Goal: Task Accomplishment & Management: Use online tool/utility

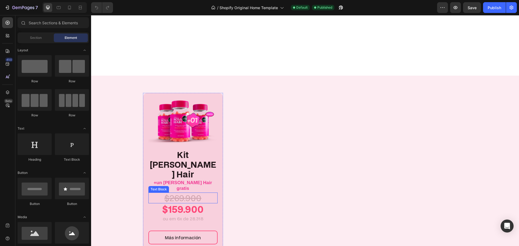
scroll to position [189, 0]
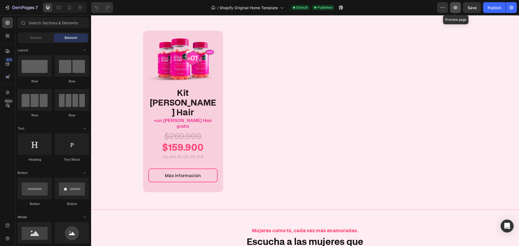
click at [455, 6] on icon "button" at bounding box center [454, 7] width 5 height 5
click at [219, 123] on div "Image Kit [PERSON_NAME] Hair Text Block +un [PERSON_NAME] Hair gratis Text Bloc…" at bounding box center [183, 112] width 80 height 162
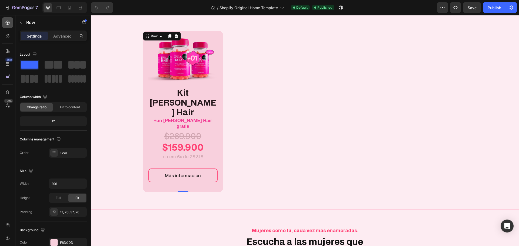
click at [10, 25] on icon at bounding box center [7, 22] width 5 height 5
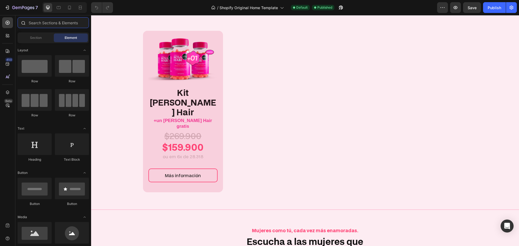
click at [49, 27] on input "text" at bounding box center [53, 22] width 71 height 11
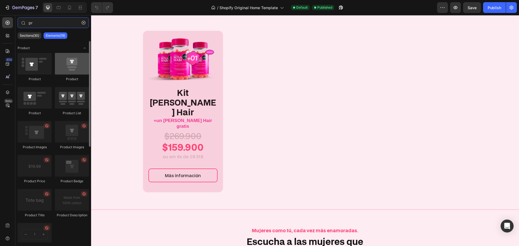
type input "pr"
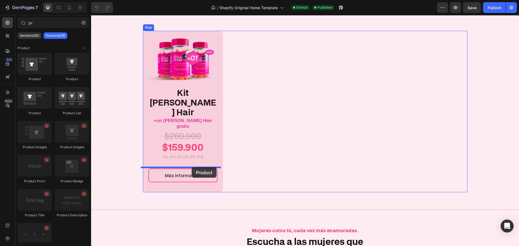
drag, startPoint x: 164, startPoint y: 79, endPoint x: 192, endPoint y: 167, distance: 92.1
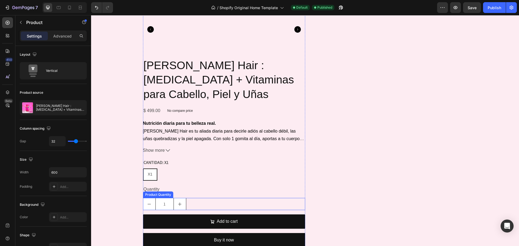
scroll to position [459, 0]
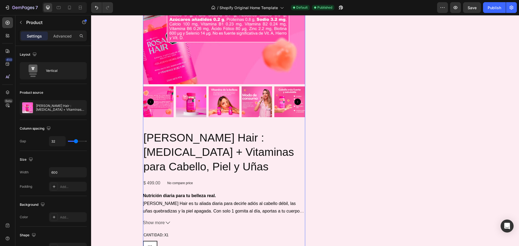
click at [293, 99] on div "Product Images [PERSON_NAME] Hair : [MEDICAL_DATA] + Vitaminas para Cabello, Pi…" at bounding box center [224, 123] width 162 height 402
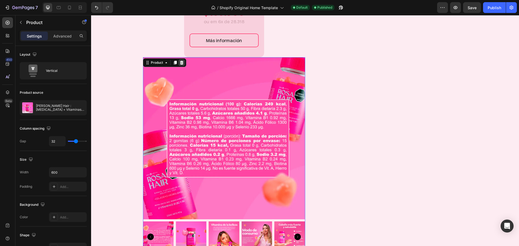
click at [181, 61] on icon at bounding box center [182, 63] width 4 height 4
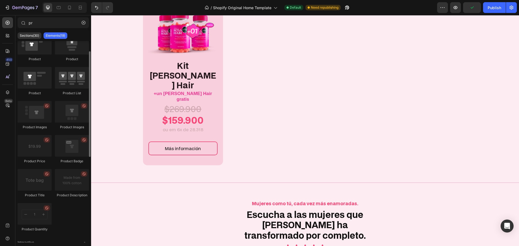
scroll to position [0, 0]
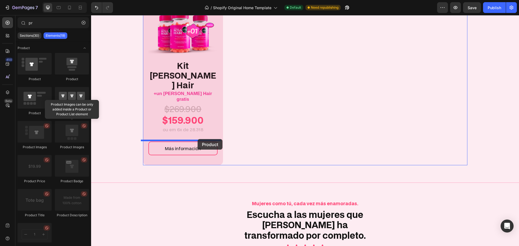
drag, startPoint x: 153, startPoint y: 82, endPoint x: 197, endPoint y: 139, distance: 72.3
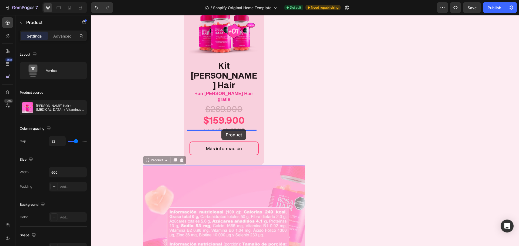
drag, startPoint x: 152, startPoint y: 137, endPoint x: 221, endPoint y: 129, distance: 69.7
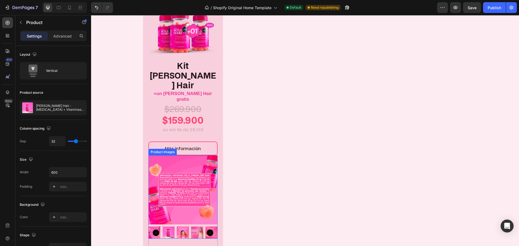
click at [189, 164] on img at bounding box center [182, 189] width 69 height 69
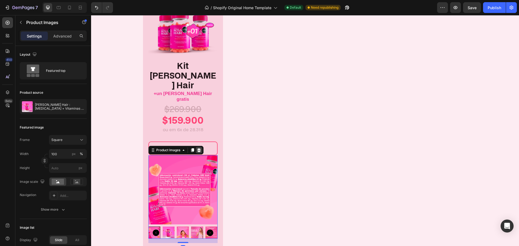
click at [197, 148] on icon at bounding box center [199, 150] width 4 height 4
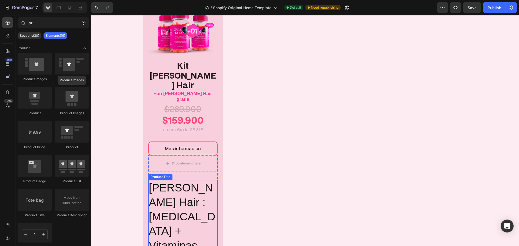
click at [197, 180] on h2 "[PERSON_NAME] Hair : [MEDICAL_DATA] + Vitaminas para Cabello, Piel y Uñas" at bounding box center [182, 231] width 69 height 102
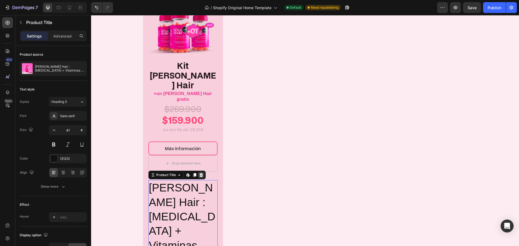
click at [200, 173] on icon at bounding box center [201, 175] width 4 height 4
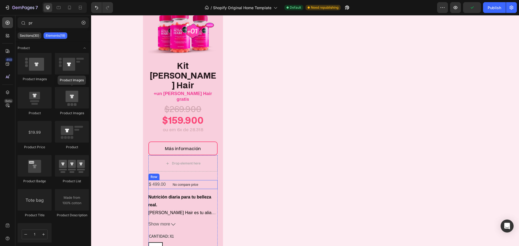
click at [203, 180] on div "$ 499.00 Product Price Product Price No compare price Product Price Row" at bounding box center [182, 184] width 69 height 9
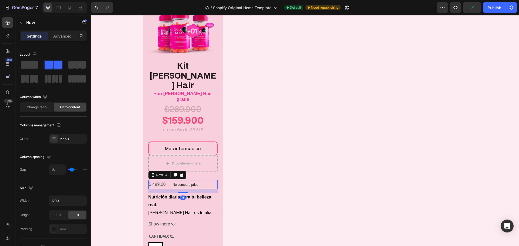
click at [201, 195] on strong "Nutrición diaria para tu belleza real." at bounding box center [179, 201] width 63 height 12
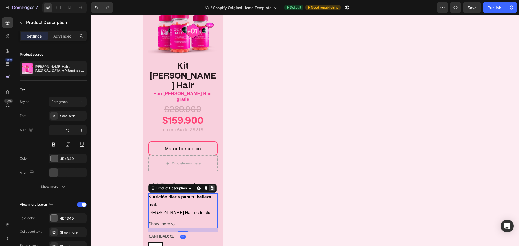
click at [212, 186] on icon at bounding box center [212, 188] width 4 height 4
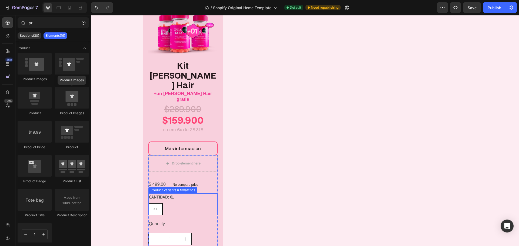
click at [194, 203] on div "X1 X1 X1" at bounding box center [182, 209] width 69 height 12
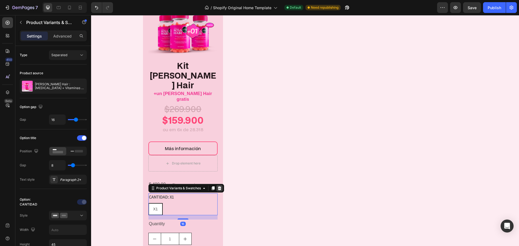
click at [217, 186] on icon at bounding box center [219, 188] width 4 height 4
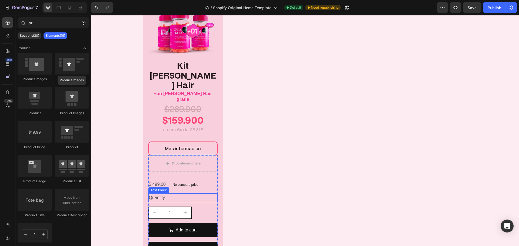
click at [198, 193] on div "Quantity" at bounding box center [182, 197] width 69 height 9
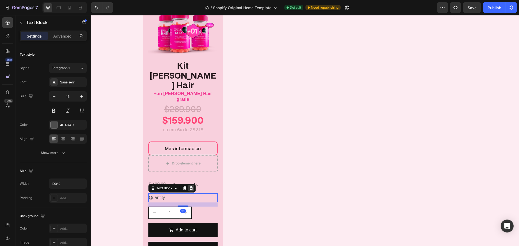
click at [190, 186] on icon at bounding box center [191, 188] width 4 height 4
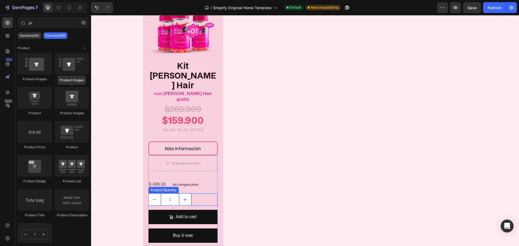
click at [198, 193] on div "1" at bounding box center [182, 199] width 69 height 12
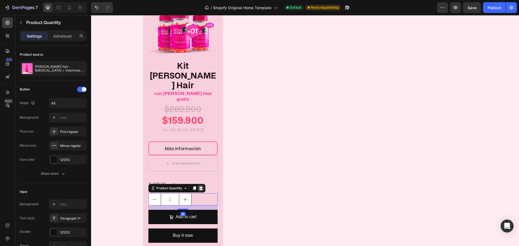
click at [202, 185] on div at bounding box center [200, 188] width 6 height 6
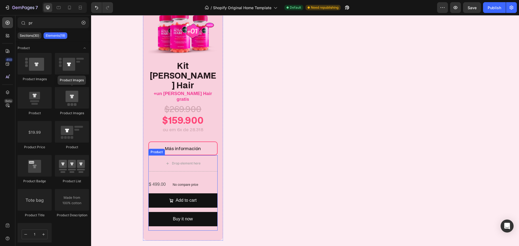
click at [207, 193] on div "Add to cart Add to Cart" at bounding box center [182, 202] width 69 height 19
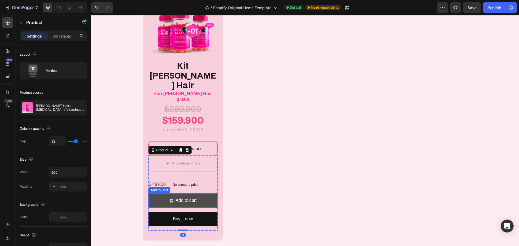
click at [207, 193] on button "Add to cart" at bounding box center [182, 200] width 69 height 14
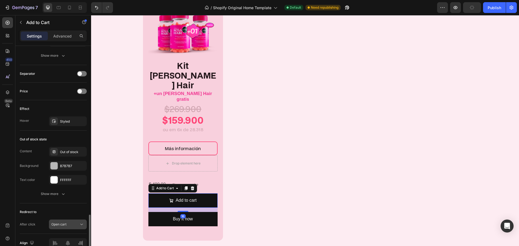
scroll to position [406, 0]
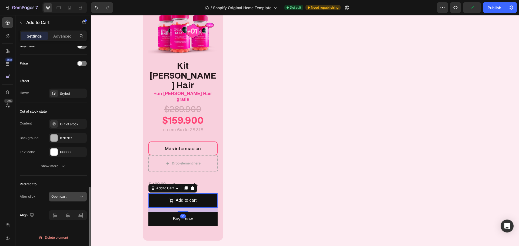
click at [68, 197] on div "Open cart" at bounding box center [65, 196] width 28 height 5
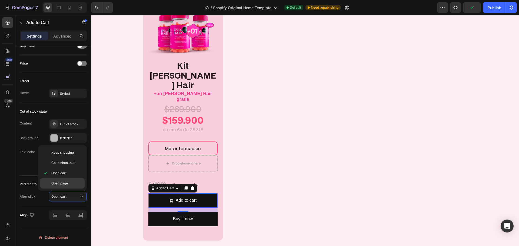
click at [70, 184] on p "Open page" at bounding box center [66, 183] width 31 height 5
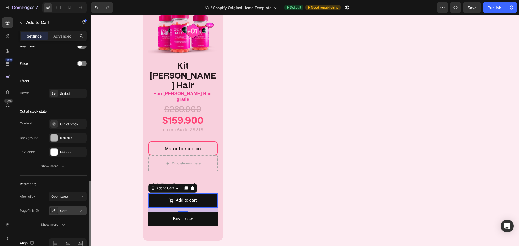
click at [65, 209] on div "Cart" at bounding box center [68, 211] width 16 height 5
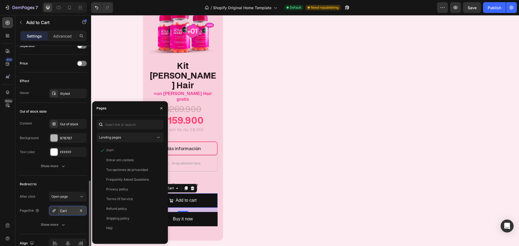
click at [65, 209] on div "Cart" at bounding box center [68, 211] width 16 height 5
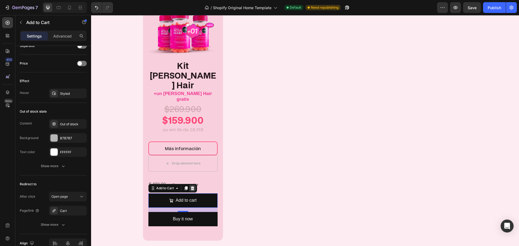
click at [192, 186] on icon at bounding box center [192, 188] width 4 height 4
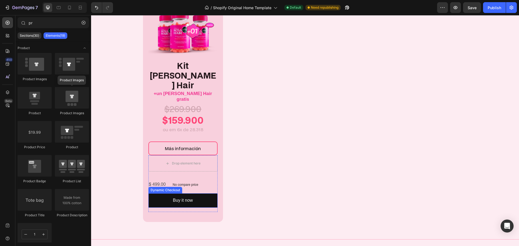
click at [193, 193] on button "Buy it now" at bounding box center [182, 200] width 69 height 14
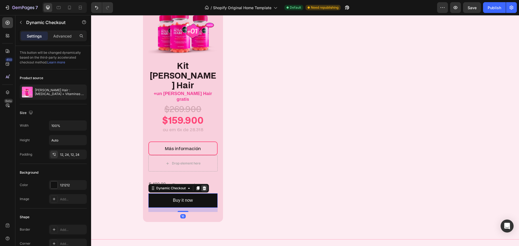
click at [202, 186] on icon at bounding box center [204, 188] width 4 height 4
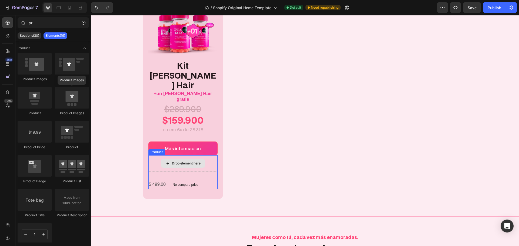
click at [212, 142] on link "Más información" at bounding box center [182, 149] width 69 height 14
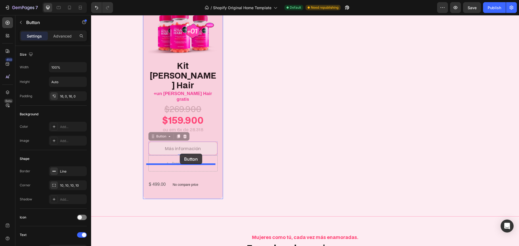
drag, startPoint x: 152, startPoint y: 114, endPoint x: 180, endPoint y: 154, distance: 48.6
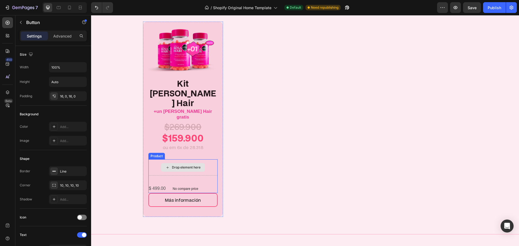
scroll to position [189, 0]
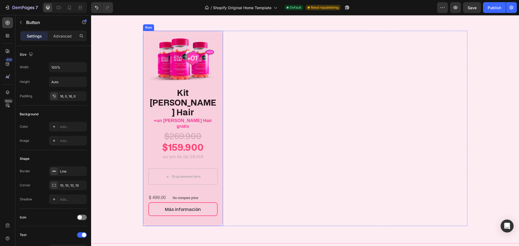
click at [189, 70] on img at bounding box center [182, 58] width 69 height 46
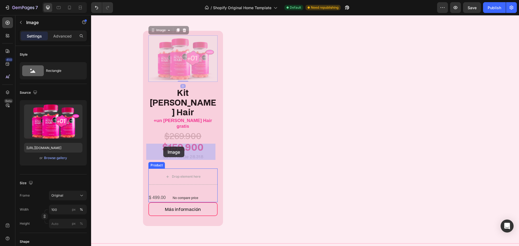
drag, startPoint x: 151, startPoint y: 31, endPoint x: 166, endPoint y: 148, distance: 118.1
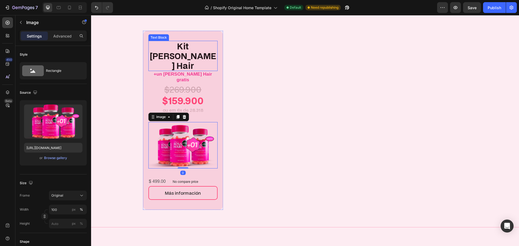
click at [177, 45] on p "Kit [PERSON_NAME] Hair" at bounding box center [183, 55] width 68 height 29
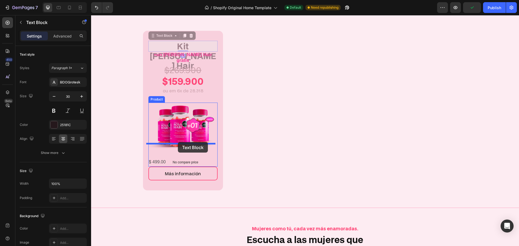
drag, startPoint x: 150, startPoint y: 37, endPoint x: 178, endPoint y: 142, distance: 108.4
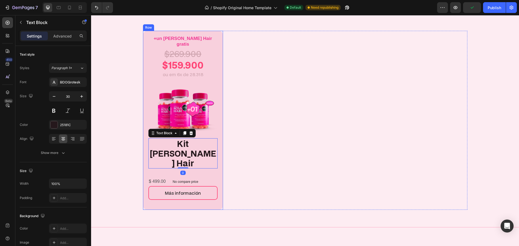
click at [170, 37] on strong "+un [PERSON_NAME] Hair gratis" at bounding box center [183, 41] width 58 height 11
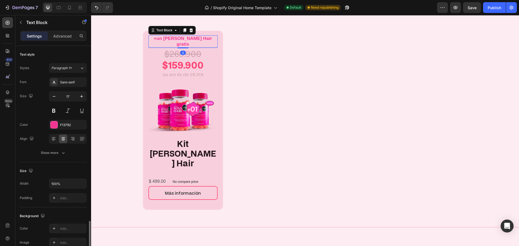
scroll to position [105, 0]
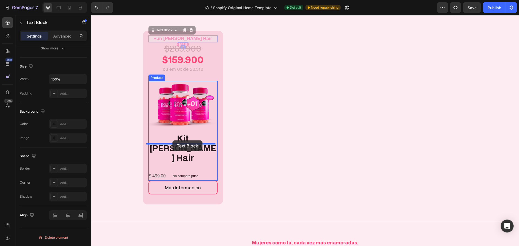
drag, startPoint x: 152, startPoint y: 31, endPoint x: 172, endPoint y: 140, distance: 111.9
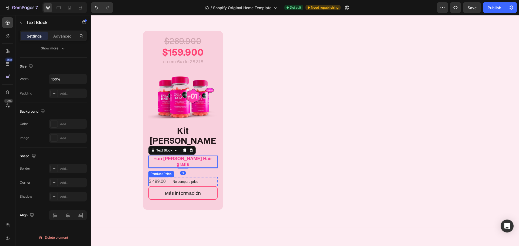
click at [162, 177] on div "$ 499.00" at bounding box center [157, 181] width 18 height 9
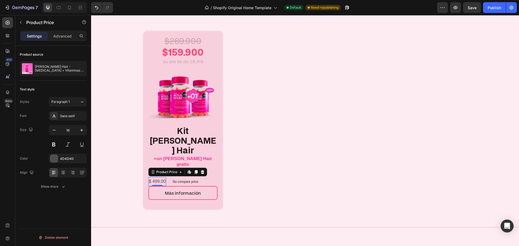
scroll to position [0, 0]
click at [190, 50] on p "$159.900" at bounding box center [183, 52] width 68 height 11
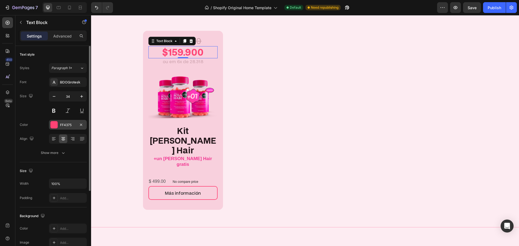
click at [66, 125] on div "FF4375" at bounding box center [68, 125] width 16 height 5
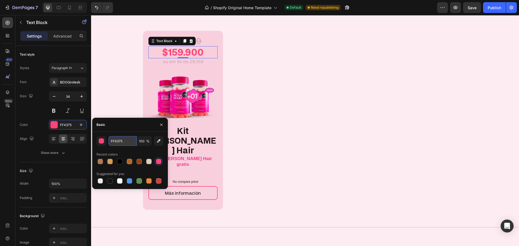
click at [120, 142] on input "FF4375" at bounding box center [122, 141] width 28 height 10
click at [42, 108] on div "Size 34" at bounding box center [53, 103] width 67 height 24
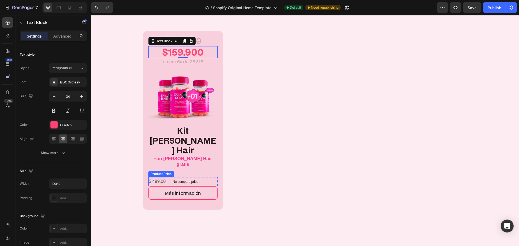
click at [152, 177] on div "$ 499.00" at bounding box center [157, 181] width 18 height 9
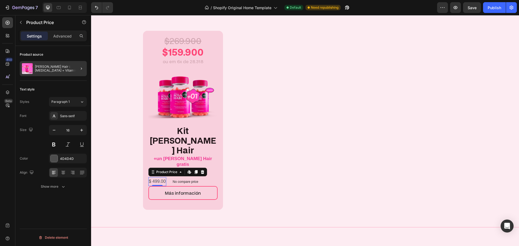
click at [77, 70] on div at bounding box center [79, 68] width 15 height 15
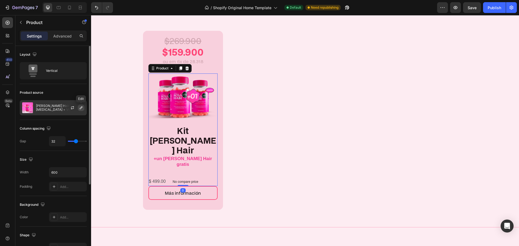
click at [80, 108] on icon "button" at bounding box center [81, 107] width 3 height 3
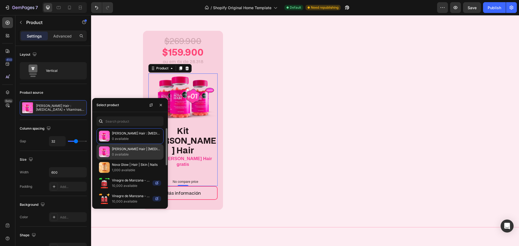
click at [132, 153] on p "0 available" at bounding box center [136, 154] width 49 height 5
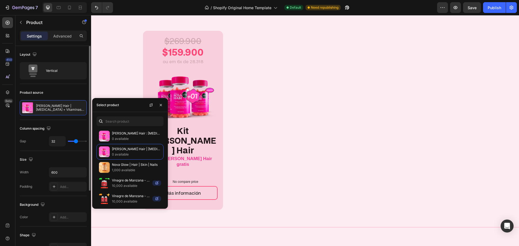
click at [69, 95] on div "Product source" at bounding box center [53, 92] width 67 height 9
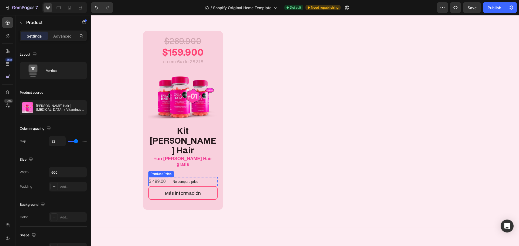
click at [162, 177] on div "$ 499.00" at bounding box center [157, 181] width 18 height 9
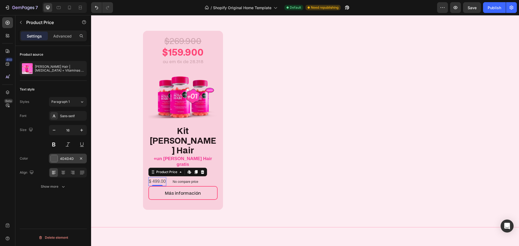
click at [65, 163] on div "4D4D4D" at bounding box center [68, 159] width 38 height 10
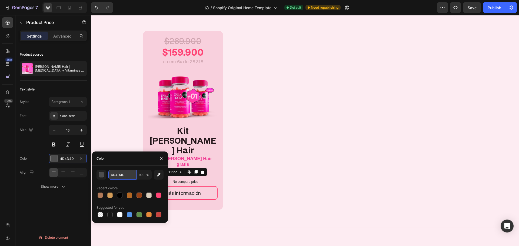
click at [127, 172] on input "4D4D4D" at bounding box center [122, 175] width 28 height 10
paste input "FF4375"
type input "FF4375"
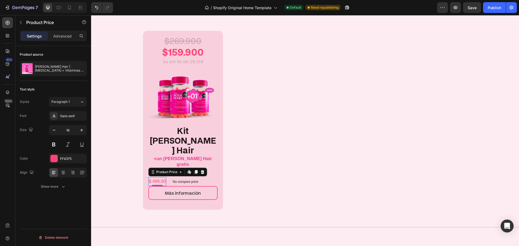
click at [25, 150] on div "Font Sans-serif Size 16 Color FF4375 Align Show more" at bounding box center [53, 151] width 67 height 80
click at [65, 115] on div "Sans-serif" at bounding box center [72, 116] width 25 height 5
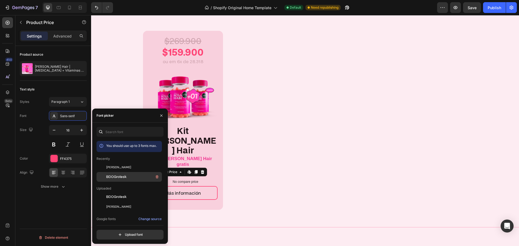
click at [123, 180] on div "BDOGrotesk" at bounding box center [133, 177] width 55 height 6
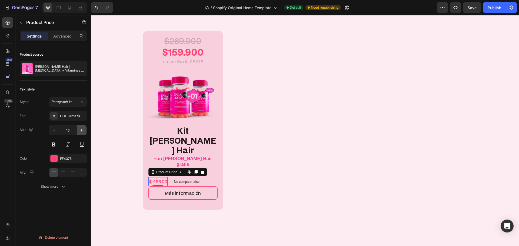
click at [83, 130] on icon "button" at bounding box center [81, 129] width 5 height 5
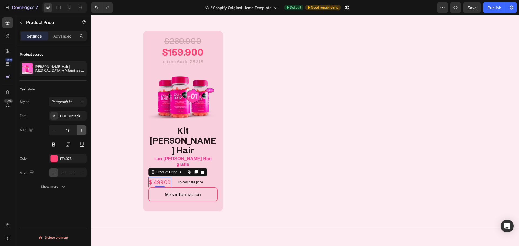
type input "20"
click at [55, 190] on button "Show more" at bounding box center [53, 187] width 67 height 10
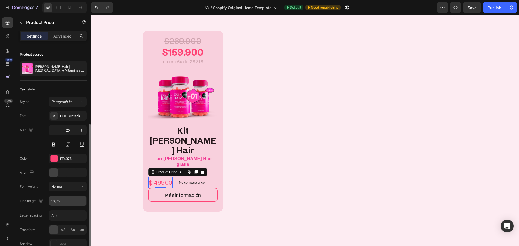
scroll to position [43, 0]
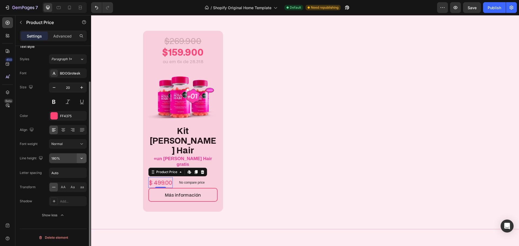
click at [78, 160] on button "button" at bounding box center [82, 158] width 10 height 10
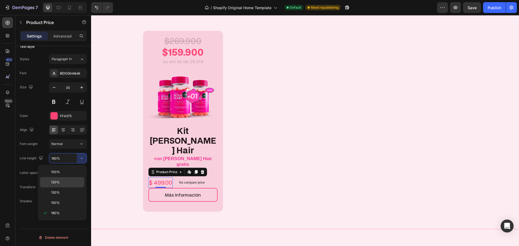
click at [64, 184] on p "120%" at bounding box center [66, 182] width 31 height 5
type input "120%"
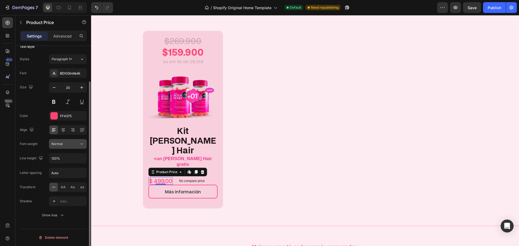
click at [73, 143] on div "Normal" at bounding box center [65, 144] width 28 height 5
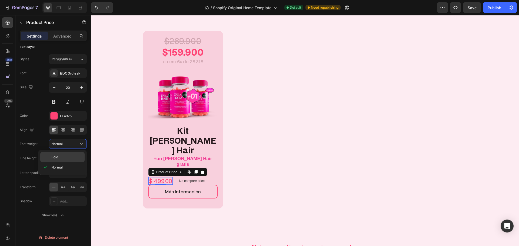
click at [68, 158] on p "Bold" at bounding box center [66, 157] width 31 height 5
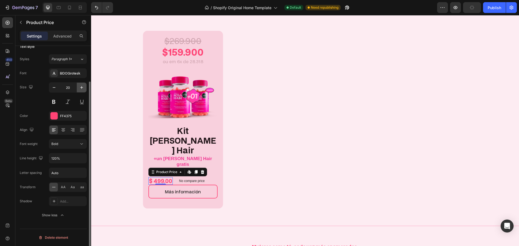
click at [85, 88] on button "button" at bounding box center [82, 88] width 10 height 10
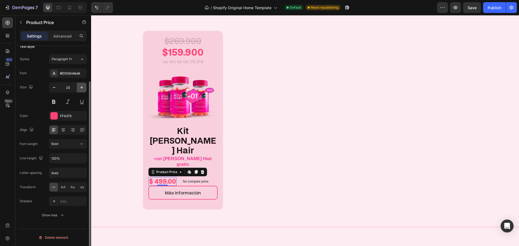
click at [85, 88] on button "button" at bounding box center [82, 88] width 10 height 10
type input "26"
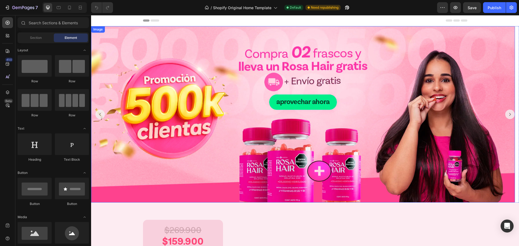
scroll to position [189, 0]
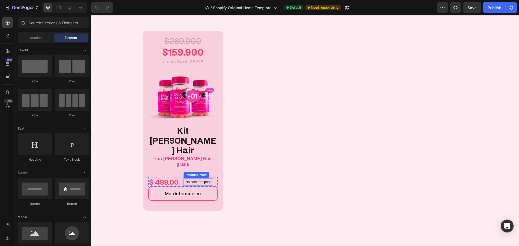
click at [200, 178] on div "No compare price" at bounding box center [198, 182] width 30 height 8
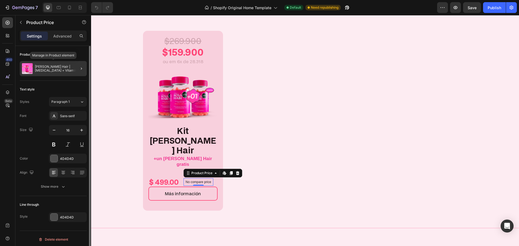
click at [66, 73] on div "[PERSON_NAME] Hair | [MEDICAL_DATA] + Vitaminas para Cabello, Piel y Uñas" at bounding box center [53, 68] width 67 height 15
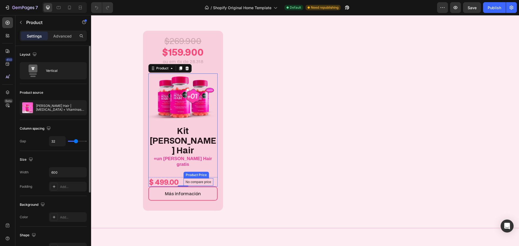
click at [198, 178] on div "No compare price" at bounding box center [198, 182] width 30 height 8
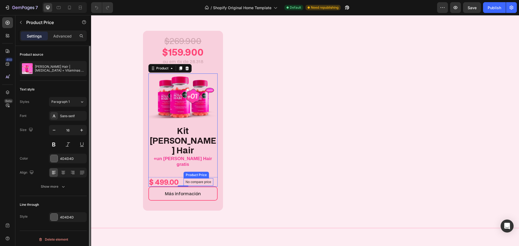
click at [198, 178] on div "No compare price Product Price" at bounding box center [198, 182] width 30 height 8
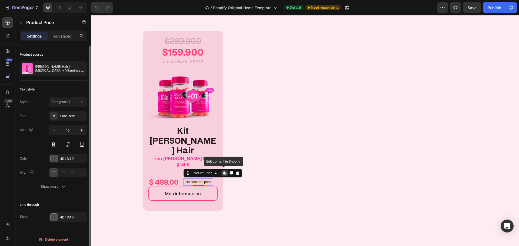
click at [198, 184] on div "0" at bounding box center [198, 186] width 5 height 4
click at [192, 169] on div "Product Price Edit content in Shopify" at bounding box center [212, 173] width 59 height 9
click at [194, 171] on div "Product Price" at bounding box center [201, 173] width 23 height 5
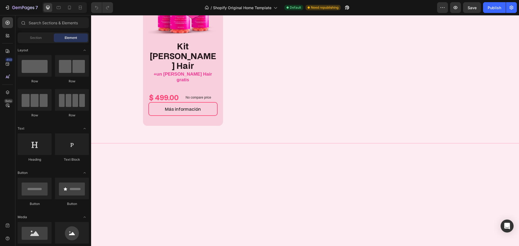
scroll to position [162, 0]
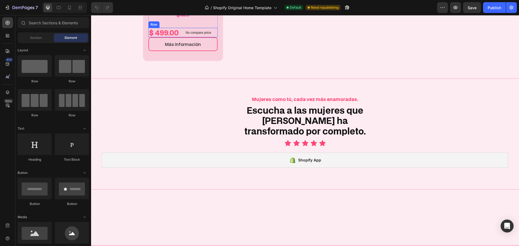
click at [198, 34] on p "No compare price" at bounding box center [199, 32] width 26 height 3
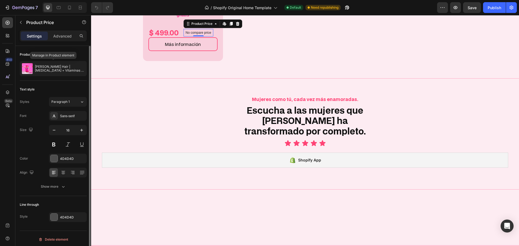
scroll to position [2, 0]
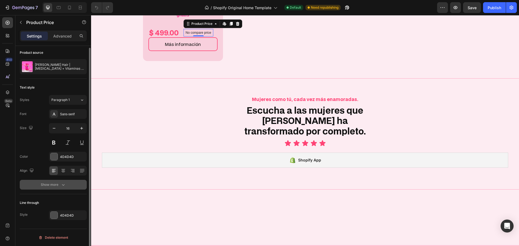
click at [58, 180] on button "Show more" at bounding box center [53, 185] width 67 height 10
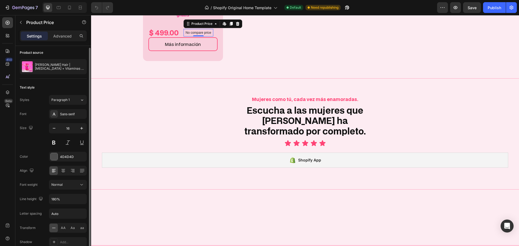
scroll to position [73, 0]
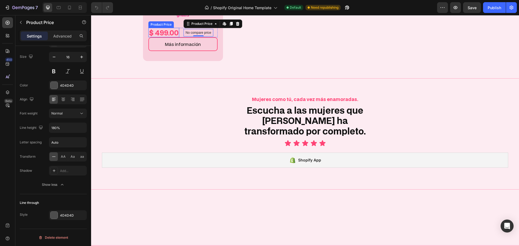
click at [163, 37] on div "$ 499.00" at bounding box center [163, 32] width 31 height 9
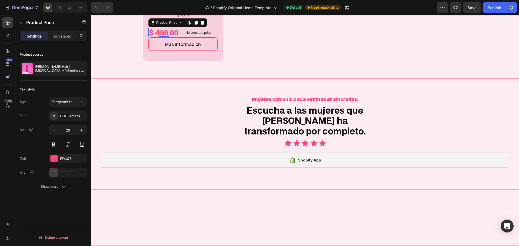
scroll to position [0, 0]
click at [186, 34] on p "No compare price" at bounding box center [199, 32] width 26 height 3
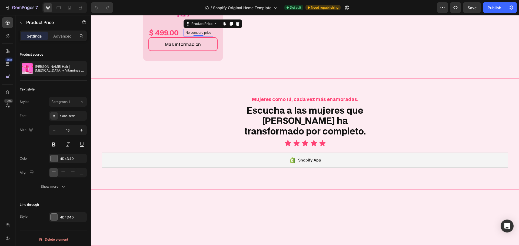
click at [181, 37] on div "$ 499.00 Product Price Product Price No compare price Product Price Edit conten…" at bounding box center [182, 32] width 69 height 9
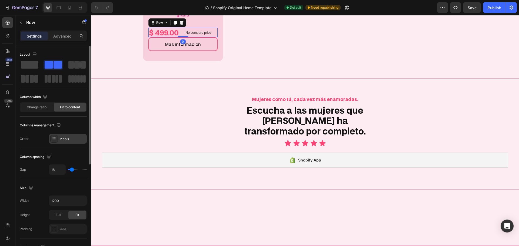
click at [69, 135] on div "2 cols" at bounding box center [68, 139] width 38 height 10
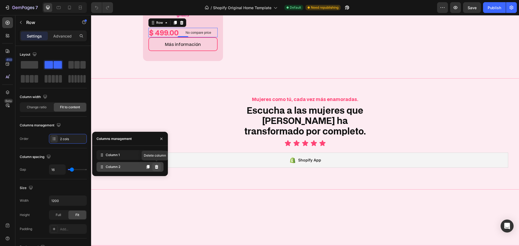
drag, startPoint x: 159, startPoint y: 170, endPoint x: 71, endPoint y: 154, distance: 90.0
click at [159, 170] on button at bounding box center [156, 167] width 9 height 9
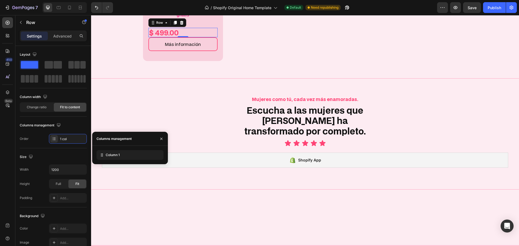
click at [210, 37] on div "$ 499.00 Product Price Product Price Row 0" at bounding box center [182, 32] width 69 height 9
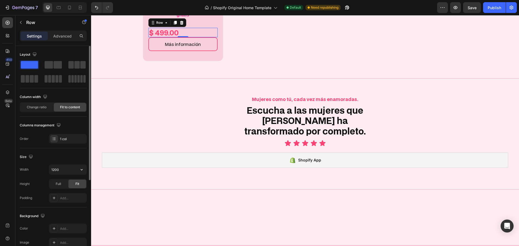
scroll to position [108, 0]
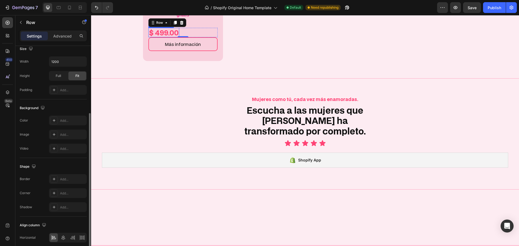
click at [165, 37] on div "$ 499.00" at bounding box center [163, 32] width 31 height 9
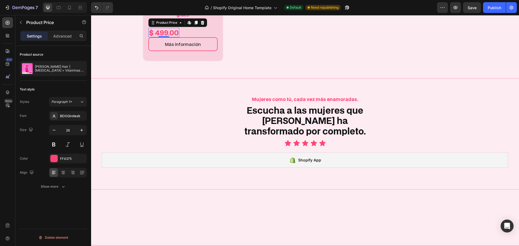
scroll to position [0, 0]
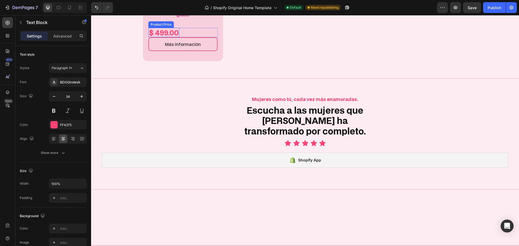
click at [165, 37] on div "$ 499.00" at bounding box center [163, 32] width 31 height 9
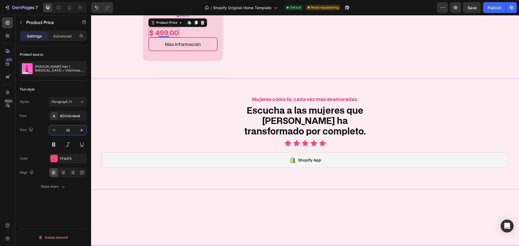
click at [70, 134] on input "26" at bounding box center [68, 130] width 18 height 10
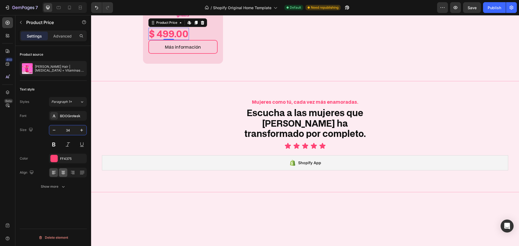
type input "34"
click at [67, 170] on div at bounding box center [63, 172] width 8 height 9
click at [66, 170] on div at bounding box center [63, 172] width 8 height 9
click at [61, 185] on icon "button" at bounding box center [63, 186] width 5 height 5
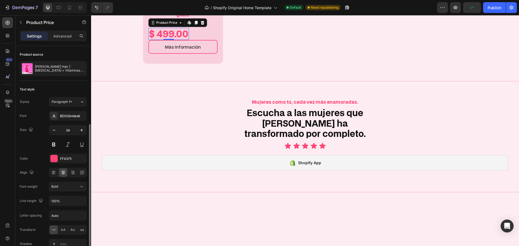
scroll to position [43, 0]
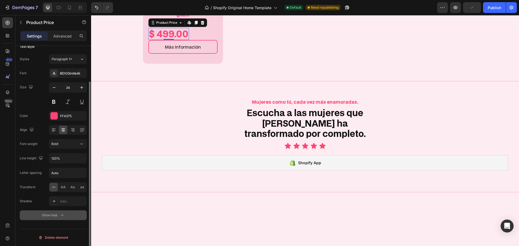
click at [59, 218] on div "Show less" at bounding box center [53, 215] width 23 height 5
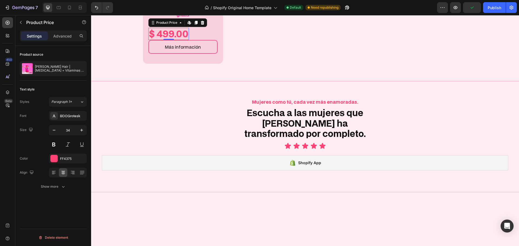
scroll to position [0, 0]
click at [199, 40] on div "$ 499.00 Product Price Edit content in Shopify 0 Product Price Edit content in …" at bounding box center [182, 34] width 69 height 12
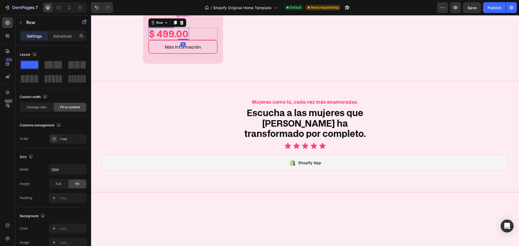
click at [174, 40] on div "$ 499.00" at bounding box center [168, 34] width 41 height 12
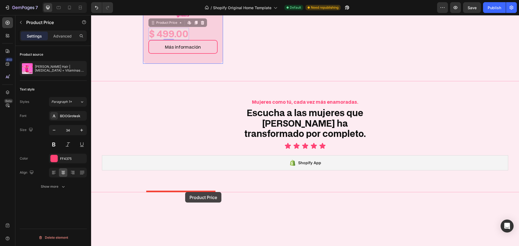
drag, startPoint x: 156, startPoint y: 175, endPoint x: 185, endPoint y: 192, distance: 33.3
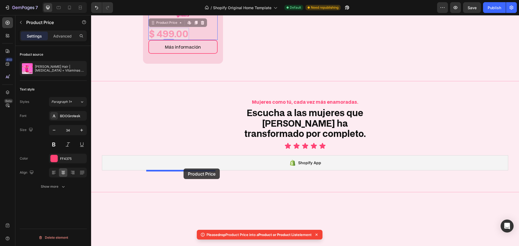
drag, startPoint x: 151, startPoint y: 174, endPoint x: 183, endPoint y: 169, distance: 32.6
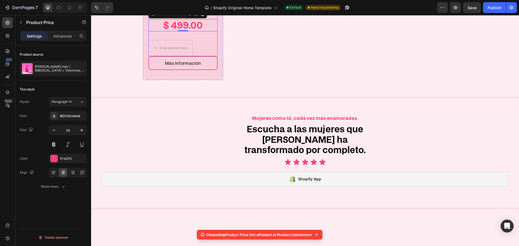
click at [196, 56] on div "Drop element here Row" at bounding box center [182, 48] width 69 height 16
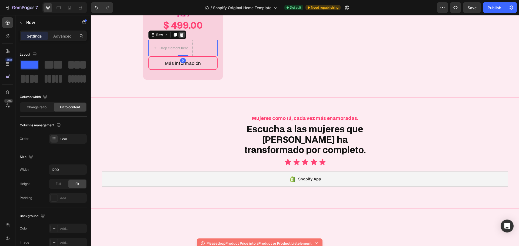
click at [180, 37] on icon at bounding box center [182, 35] width 4 height 4
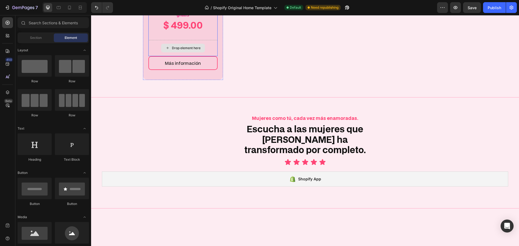
click at [196, 56] on div "Drop element here" at bounding box center [182, 48] width 69 height 16
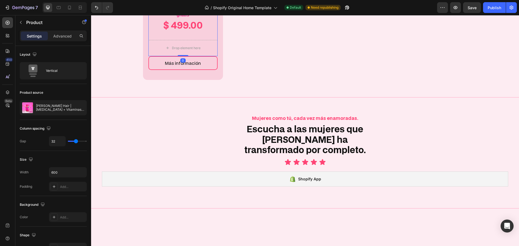
click at [152, 55] on div "Button" at bounding box center [155, 53] width 12 height 5
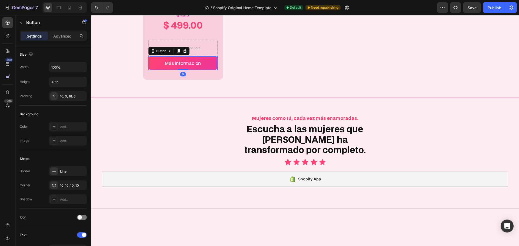
click at [149, 70] on link "Más información" at bounding box center [182, 63] width 69 height 14
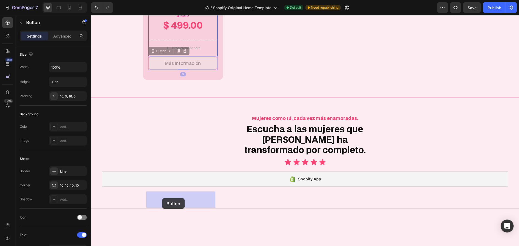
drag, startPoint x: 150, startPoint y: 204, endPoint x: 162, endPoint y: 198, distance: 13.3
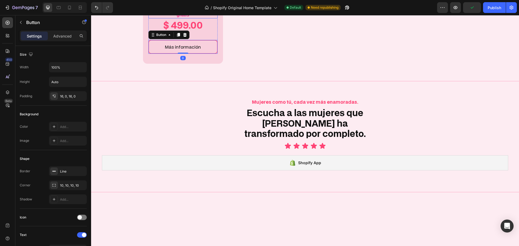
click at [204, 31] on div "$ 499.00" at bounding box center [182, 25] width 69 height 12
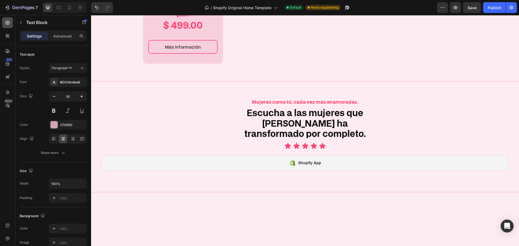
click at [4, 21] on div at bounding box center [7, 22] width 11 height 11
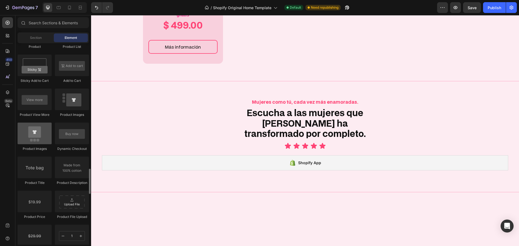
scroll to position [783, 0]
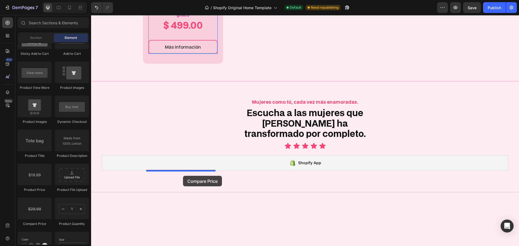
drag, startPoint x: 140, startPoint y: 230, endPoint x: 183, endPoint y: 176, distance: 69.4
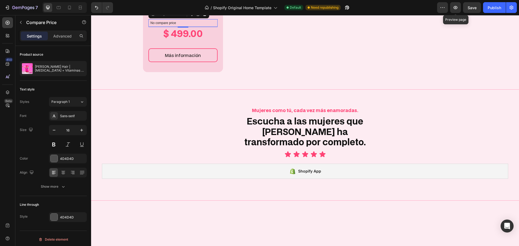
click at [449, 8] on div "Preview Preview page Save Publish" at bounding box center [477, 7] width 80 height 11
click at [445, 8] on button "button" at bounding box center [442, 7] width 11 height 11
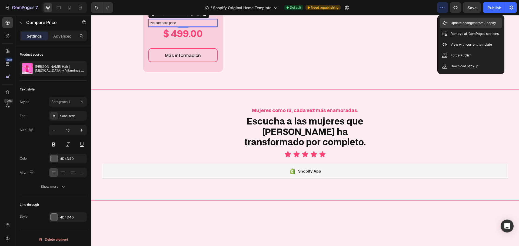
click at [442, 22] on icon at bounding box center [444, 22] width 5 height 5
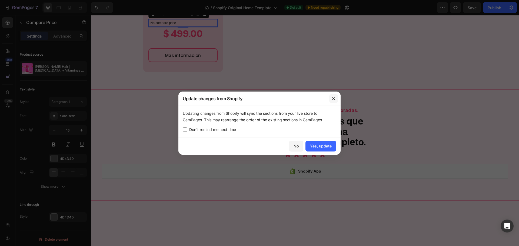
drag, startPoint x: 333, startPoint y: 100, endPoint x: 368, endPoint y: 32, distance: 76.4
click at [333, 100] on icon "button" at bounding box center [333, 98] width 4 height 4
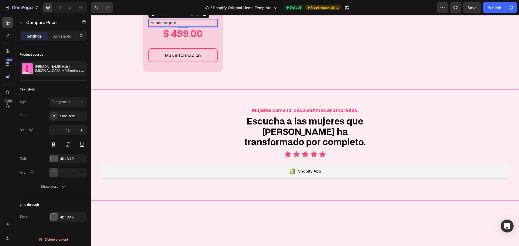
click at [469, 14] on div "7 / Shopify Original Home Template Default Need republishing Preview Save Publi…" at bounding box center [259, 7] width 519 height 15
click at [472, 8] on span "Save" at bounding box center [471, 7] width 9 height 5
drag, startPoint x: 182, startPoint y: 89, endPoint x: 173, endPoint y: 88, distance: 9.2
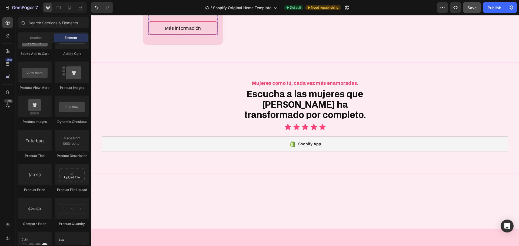
drag, startPoint x: 174, startPoint y: 146, endPoint x: 184, endPoint y: 25, distance: 121.1
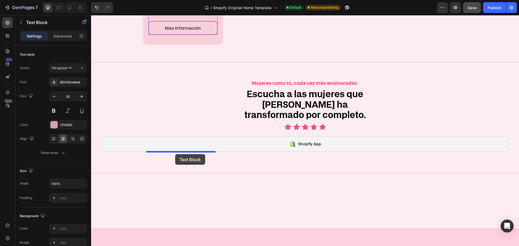
drag, startPoint x: 151, startPoint y: 59, endPoint x: 175, endPoint y: 154, distance: 98.5
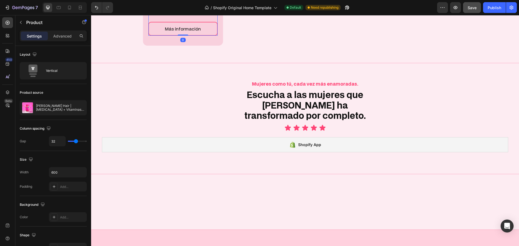
click at [205, 13] on div "$ 499.00" at bounding box center [182, 7] width 69 height 12
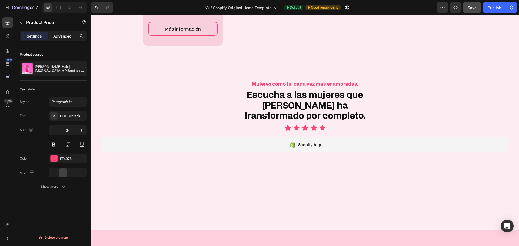
click at [63, 39] on p "Advanced" at bounding box center [62, 36] width 18 height 6
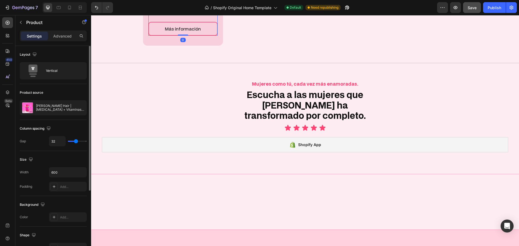
type input "25"
type input "15"
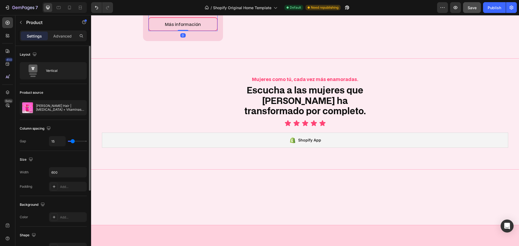
type input "10"
type input "9"
type input "7"
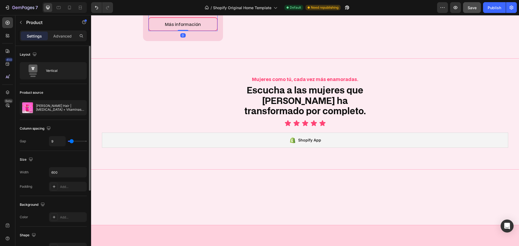
type input "7"
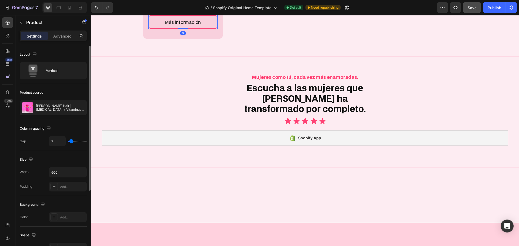
type input "9"
type input "18"
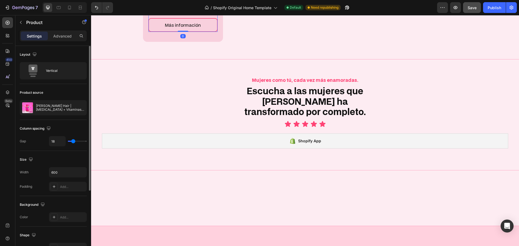
type input "16"
type input "15"
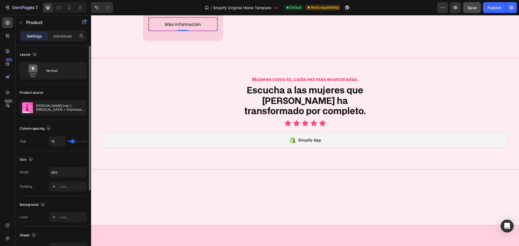
type input "15"
click at [73, 142] on input "range" at bounding box center [77, 141] width 19 height 1
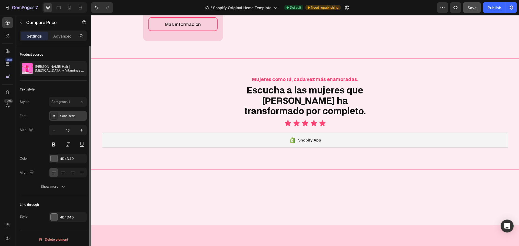
click at [72, 114] on div "Sans-serif" at bounding box center [72, 116] width 25 height 5
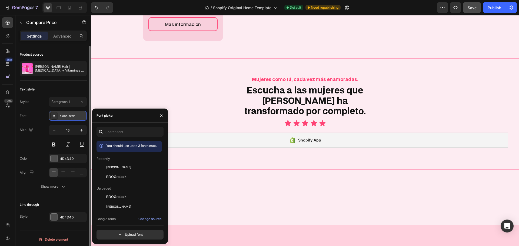
click at [72, 114] on div "Sans-serif" at bounding box center [72, 116] width 25 height 5
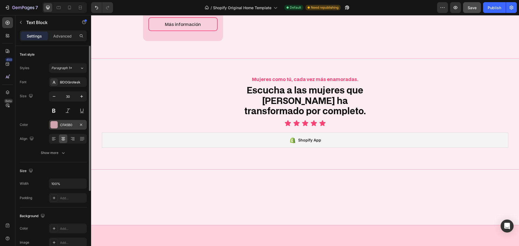
click at [67, 124] on div "CFA5B0" at bounding box center [68, 125] width 16 height 5
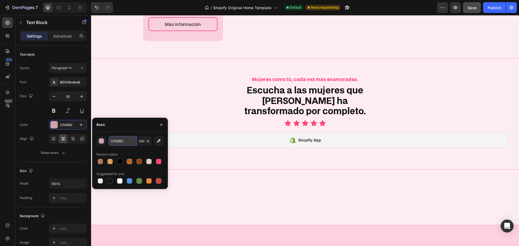
click at [112, 140] on input "CFA5B0" at bounding box center [122, 141] width 28 height 10
click at [33, 111] on div "Size 30" at bounding box center [53, 103] width 67 height 24
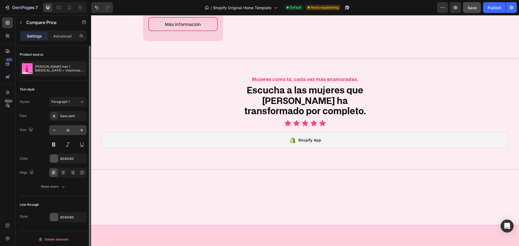
click at [73, 131] on input "16" at bounding box center [68, 130] width 18 height 10
type input "30"
click at [72, 117] on div "Sans-serif" at bounding box center [72, 116] width 25 height 5
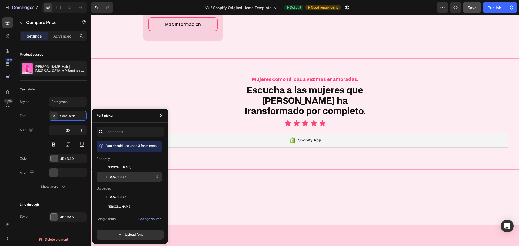
click at [129, 174] on div "BDOGrotesk" at bounding box center [133, 177] width 55 height 6
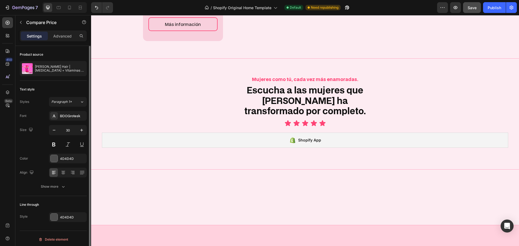
click at [37, 137] on div "Size 30" at bounding box center [53, 137] width 67 height 24
click at [69, 160] on div "4D4D4D" at bounding box center [68, 158] width 16 height 5
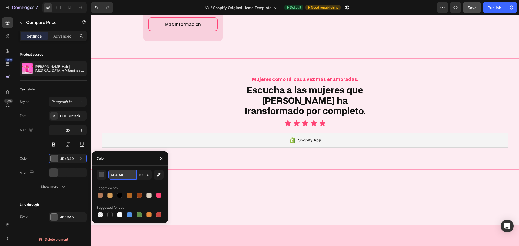
click at [126, 174] on input "4D4D4D" at bounding box center [122, 175] width 28 height 10
paste input "CFA5B0"
type input "CFA5B0"
click at [40, 148] on div "Size 30" at bounding box center [53, 137] width 67 height 24
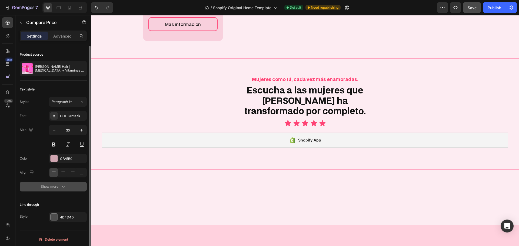
click at [55, 183] on button "Show more" at bounding box center [53, 187] width 67 height 10
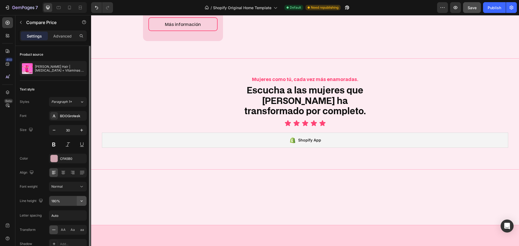
click at [82, 200] on icon "button" at bounding box center [81, 200] width 5 height 5
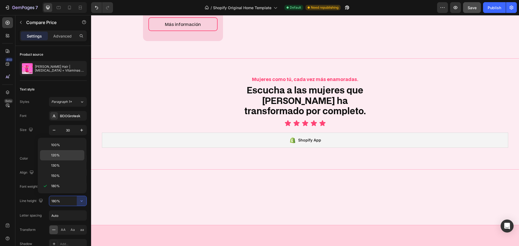
click at [62, 160] on div "120%" at bounding box center [62, 155] width 44 height 10
type input "120%"
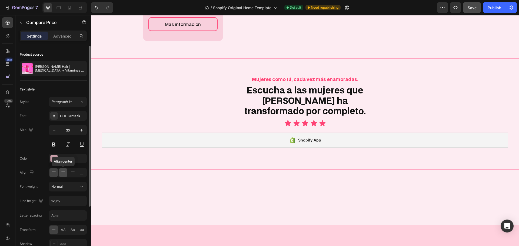
click at [63, 170] on icon at bounding box center [63, 172] width 5 height 5
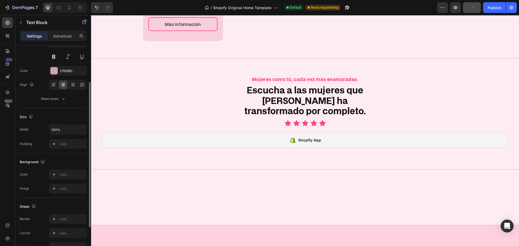
scroll to position [0, 0]
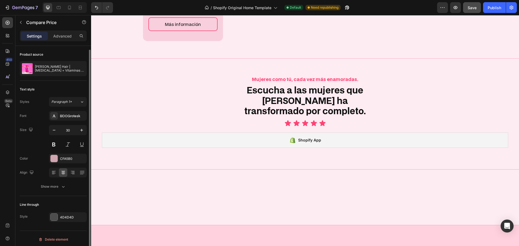
scroll to position [2, 0]
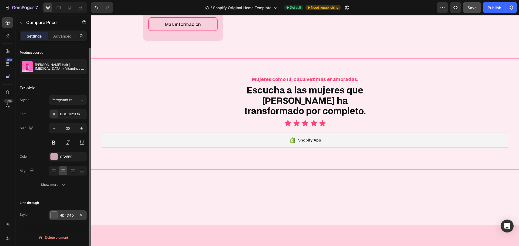
click at [64, 218] on div "4D4D4D" at bounding box center [68, 215] width 16 height 5
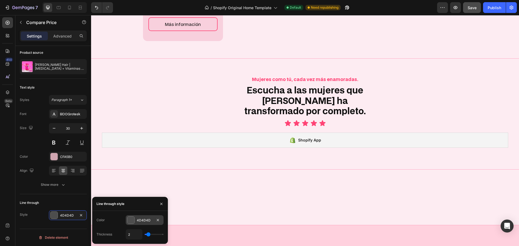
click at [149, 223] on div "4D4D4D" at bounding box center [145, 220] width 38 height 10
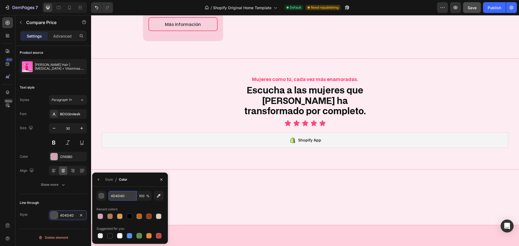
click at [129, 193] on input "4D4D4D" at bounding box center [122, 196] width 28 height 10
paste input "CFA5B0"
type input "CFA5B0"
click at [61, 194] on div "Text style Styles Paragraph 1* Font BDOGrotesk Size 30 Color CFA5B0 Align Show …" at bounding box center [53, 136] width 67 height 115
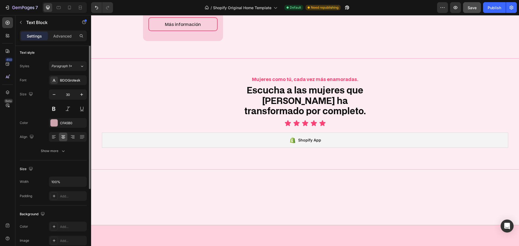
scroll to position [0, 0]
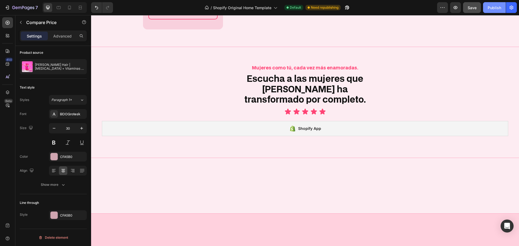
click at [493, 8] on div "Publish" at bounding box center [494, 8] width 14 height 6
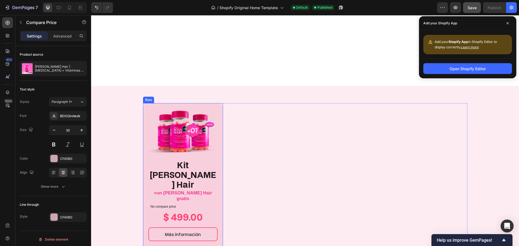
scroll to position [225, 0]
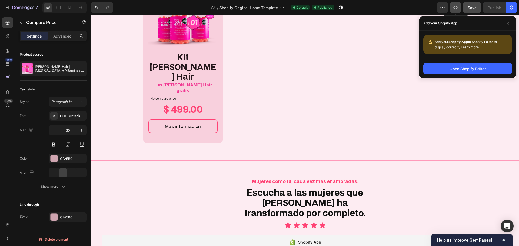
click at [457, 5] on icon "button" at bounding box center [454, 7] width 5 height 5
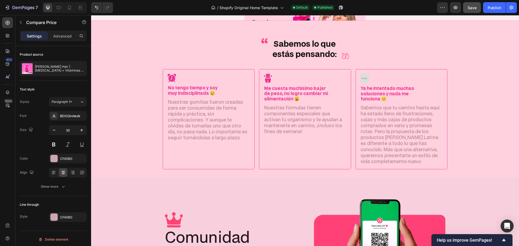
scroll to position [549, 0]
